Goal: Find specific page/section: Find specific page/section

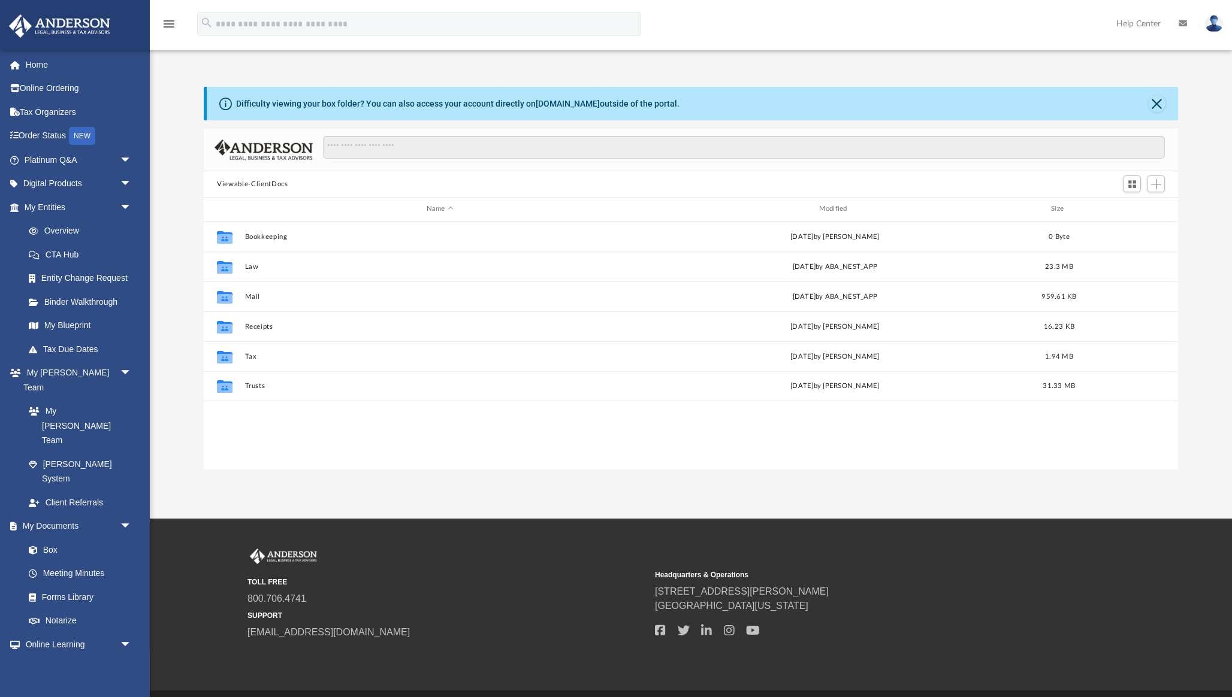
scroll to position [272, 974]
click at [67, 234] on link "Overview" at bounding box center [83, 231] width 133 height 24
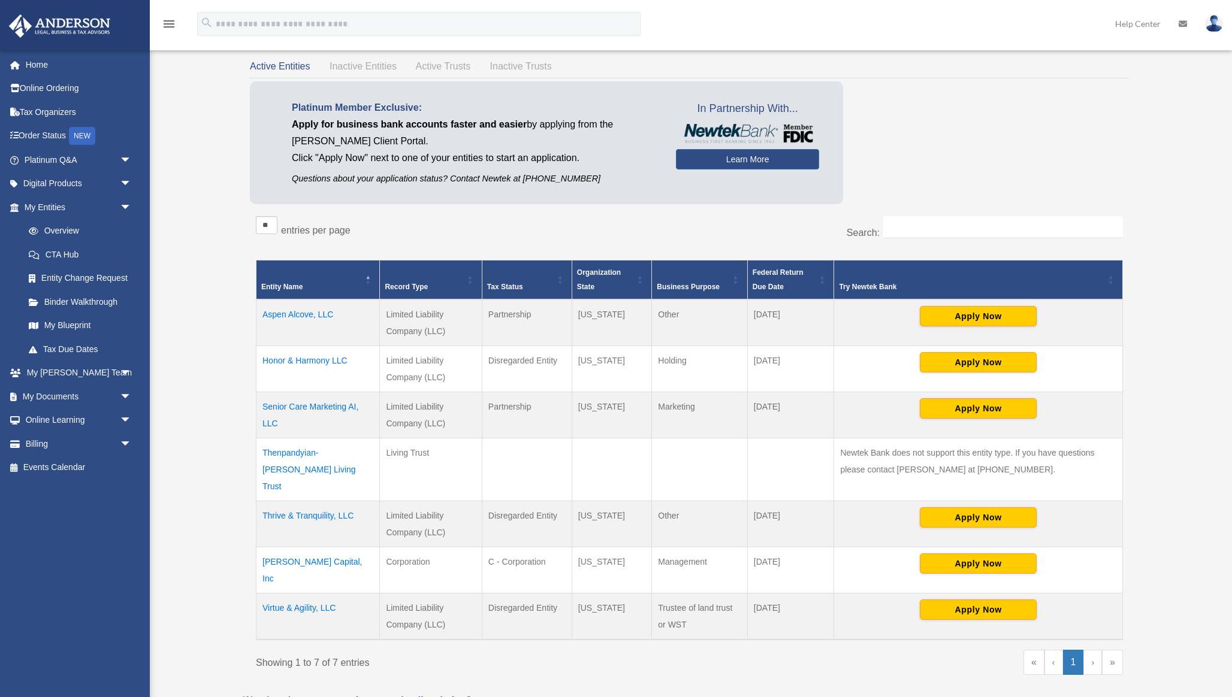
scroll to position [78, 0]
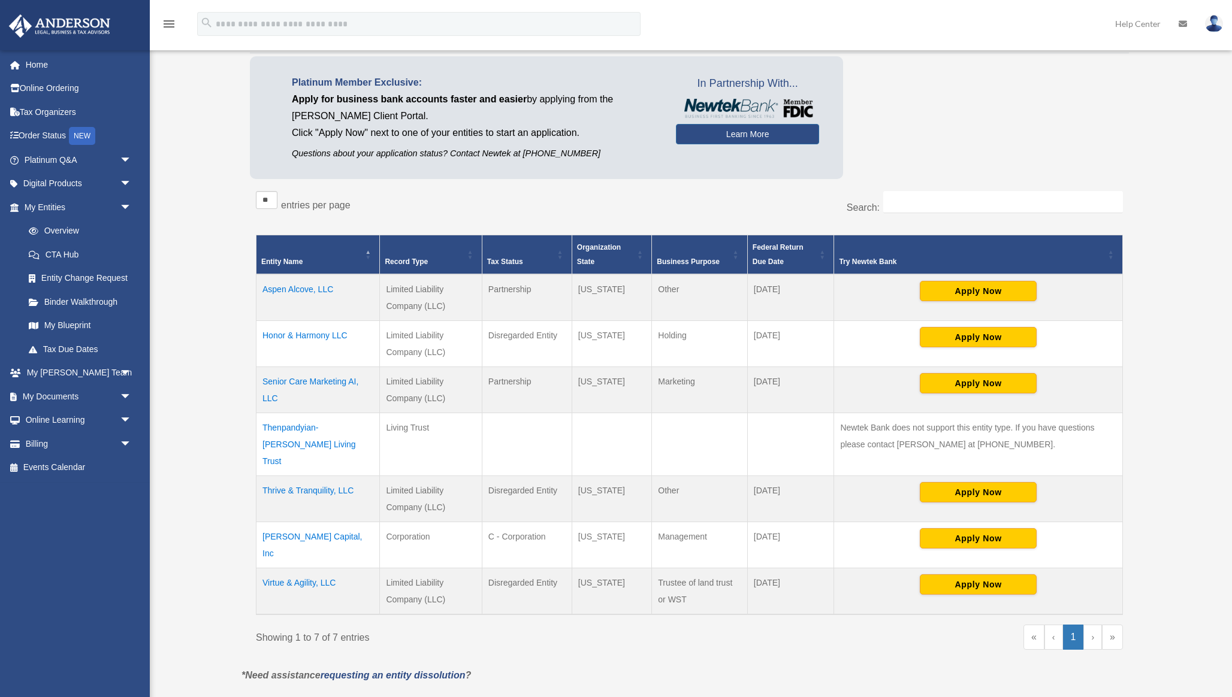
click at [346, 476] on td "Thrive & Tranquility, LLC" at bounding box center [317, 499] width 123 height 46
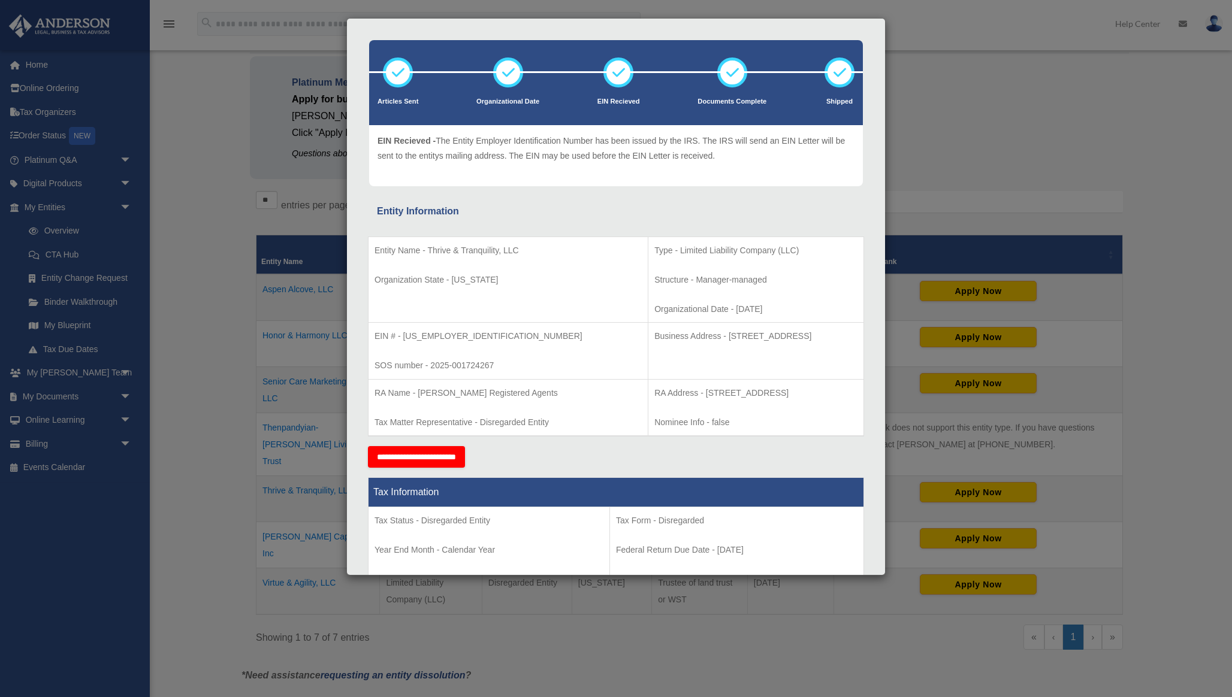
scroll to position [49, 0]
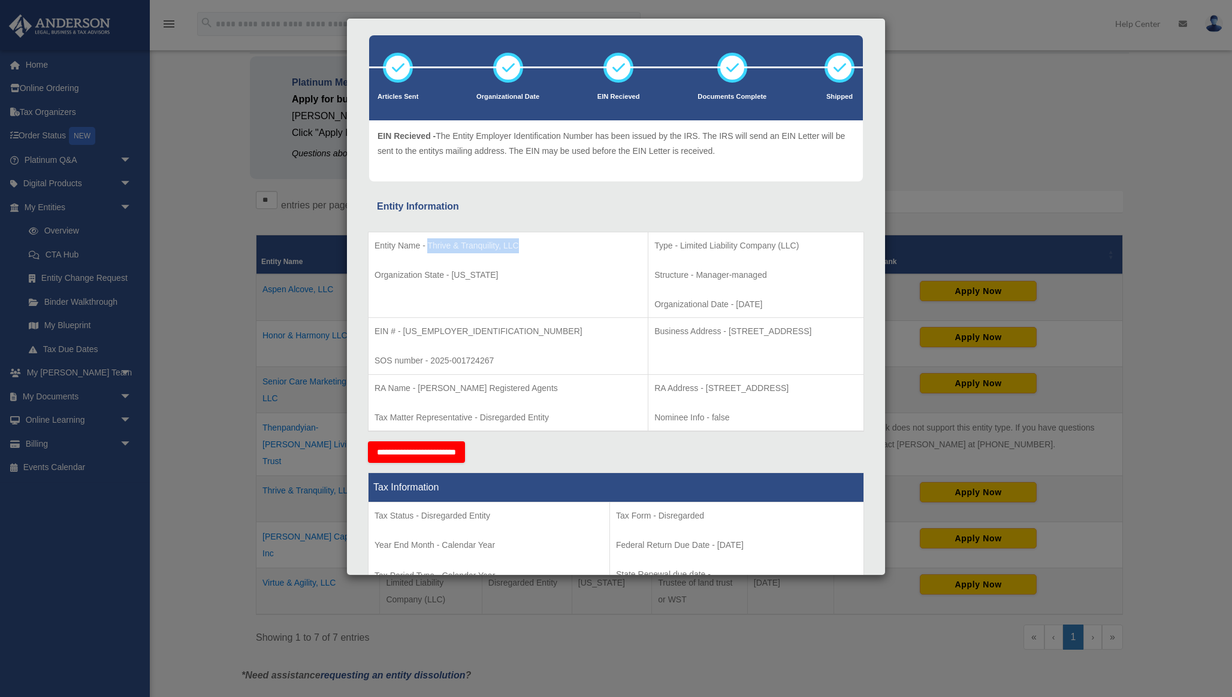
drag, startPoint x: 528, startPoint y: 242, endPoint x: 428, endPoint y: 247, distance: 100.2
click at [428, 247] on p "Entity Name - Thrive & Tranquility, LLC" at bounding box center [508, 245] width 267 height 15
copy p "Thrive & Tranquility, LLC"
